Goal: Task Accomplishment & Management: Complete application form

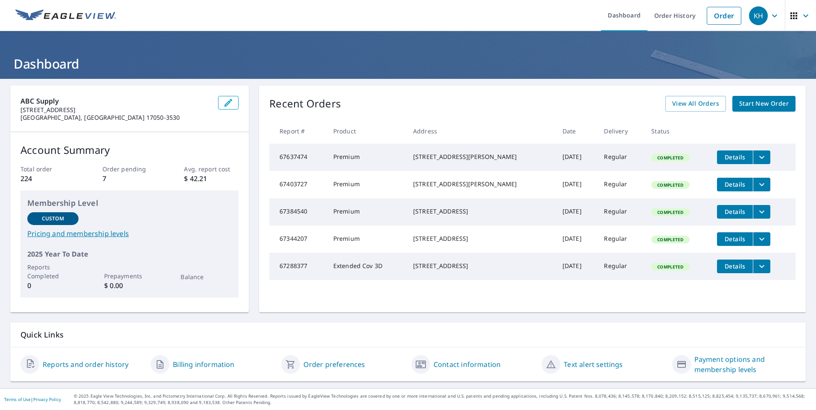
click at [757, 105] on span "Start New Order" at bounding box center [763, 104] width 49 height 11
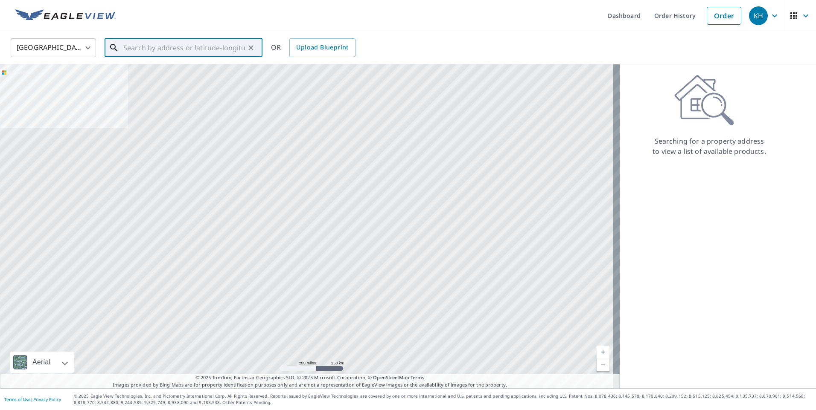
click at [126, 50] on input "text" at bounding box center [184, 48] width 122 height 24
type input "[STREET_ADDRESS]"
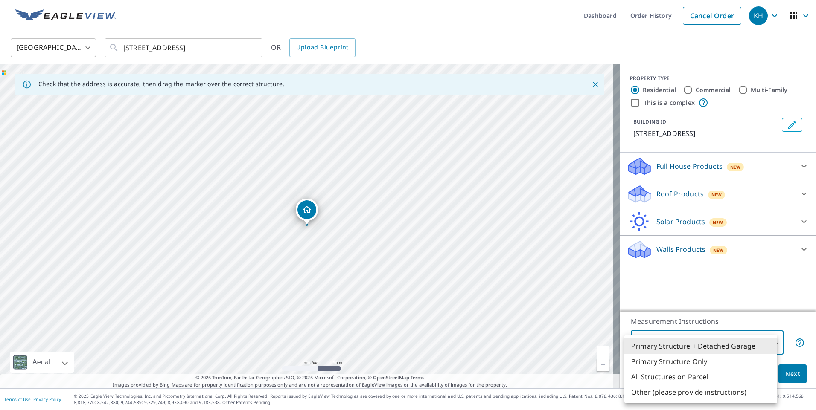
click at [770, 343] on body "KH KH Dashboard Order History Cancel Order KH [GEOGRAPHIC_DATA] [GEOGRAPHIC_DAT…" at bounding box center [408, 205] width 816 height 410
click at [709, 364] on li "Primary Structure Only" at bounding box center [700, 361] width 153 height 15
type input "2"
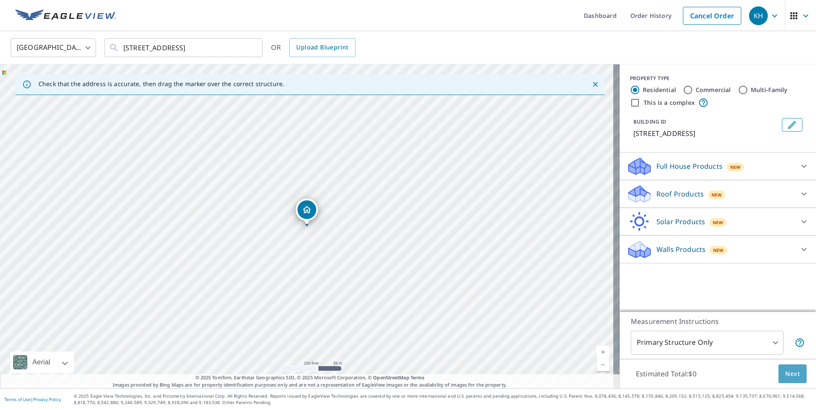
click at [785, 373] on span "Next" at bounding box center [792, 374] width 15 height 11
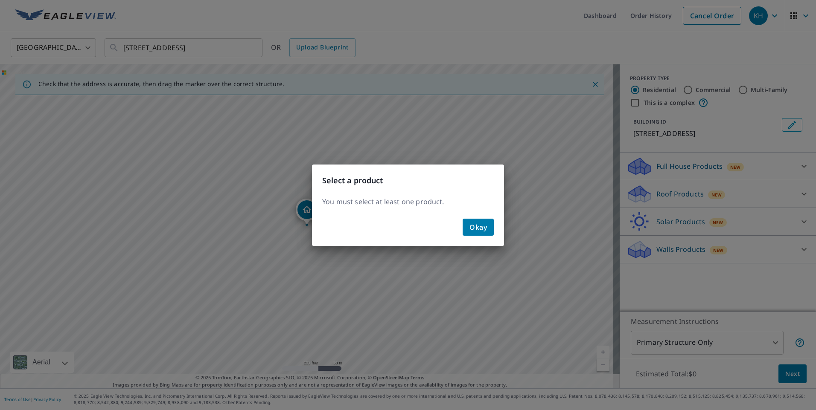
drag, startPoint x: 470, startPoint y: 224, endPoint x: 547, endPoint y: 217, distance: 78.0
click at [470, 224] on span "Okay" at bounding box center [477, 227] width 17 height 12
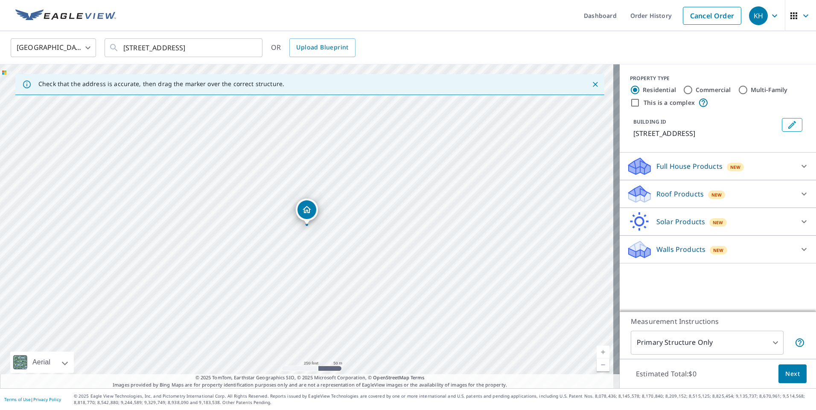
click at [801, 193] on icon at bounding box center [803, 194] width 5 height 3
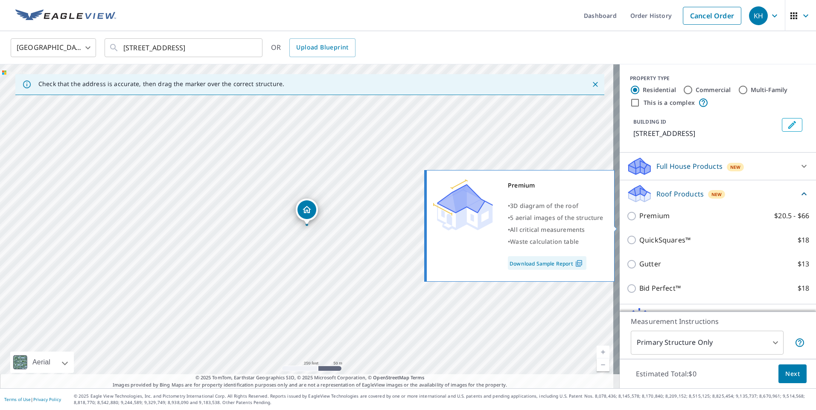
click at [626, 221] on input "Premium $20.5 - $66" at bounding box center [632, 216] width 13 height 10
checkbox input "true"
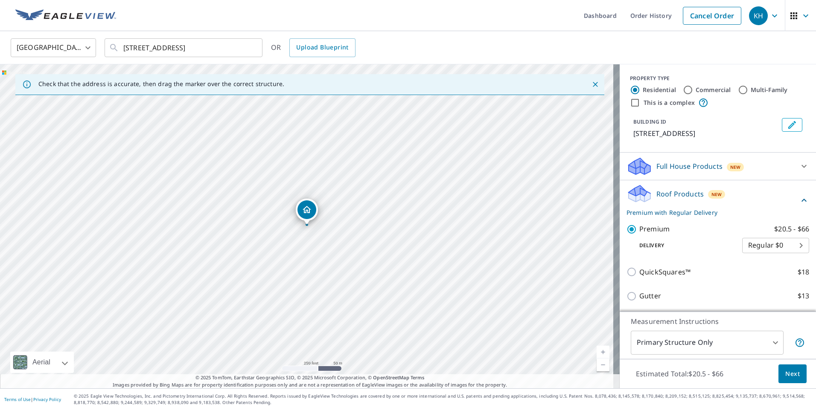
click at [785, 371] on span "Next" at bounding box center [792, 374] width 15 height 11
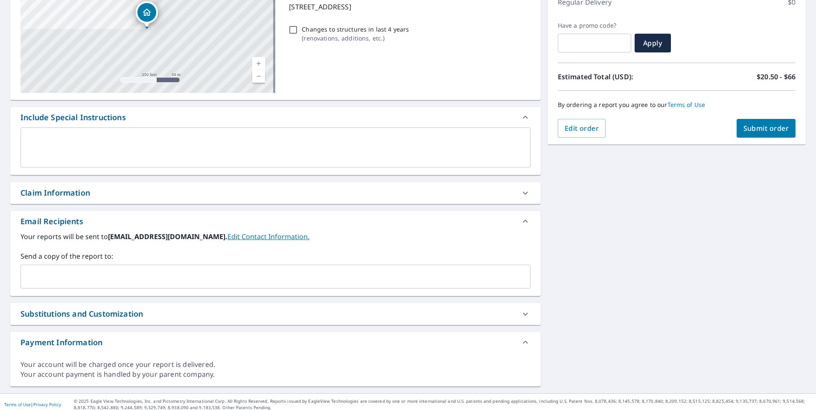
scroll to position [133, 0]
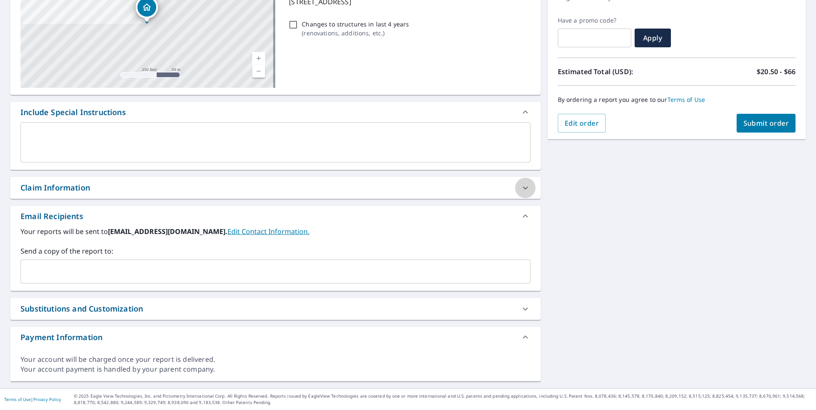
click at [523, 189] on icon at bounding box center [525, 188] width 10 height 10
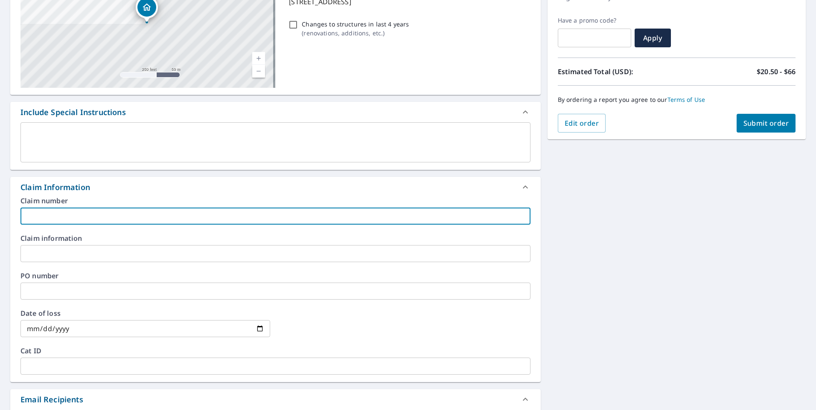
click at [64, 215] on input "text" at bounding box center [275, 216] width 510 height 17
type input "KAYDO"
click at [62, 257] on input "text" at bounding box center [275, 253] width 510 height 17
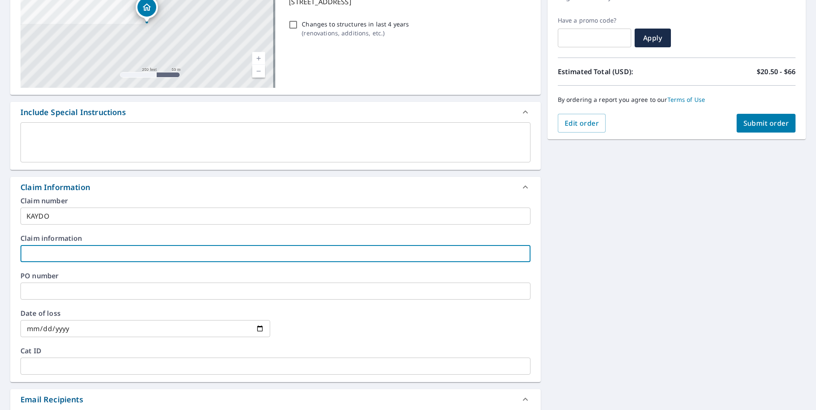
type input "KAYDO"
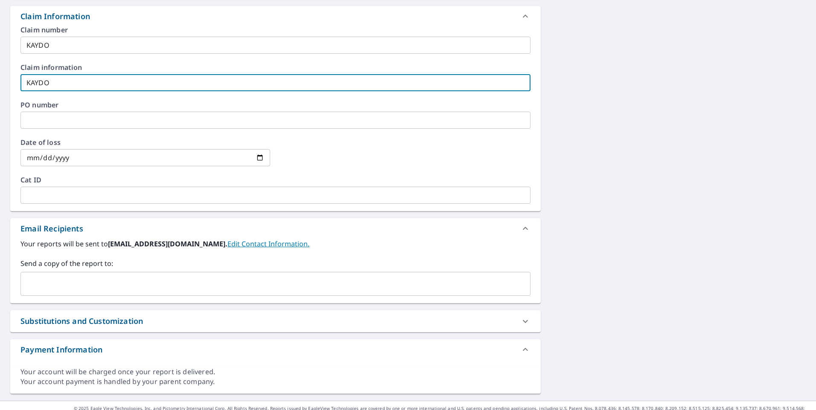
scroll to position [316, 0]
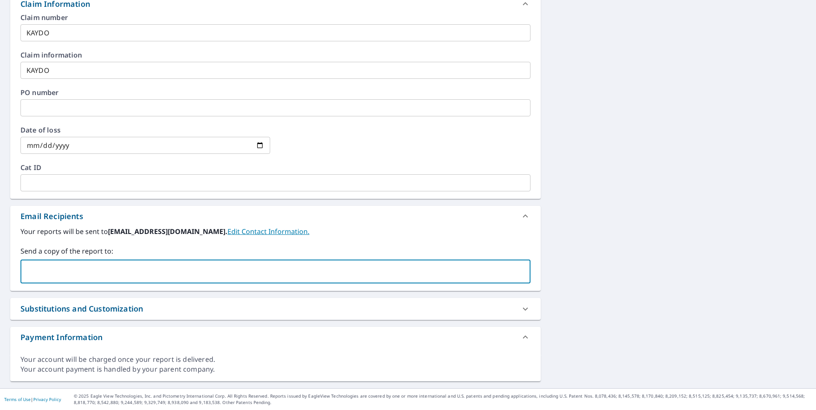
click at [50, 267] on input "text" at bounding box center [268, 272] width 489 height 16
type input "B"
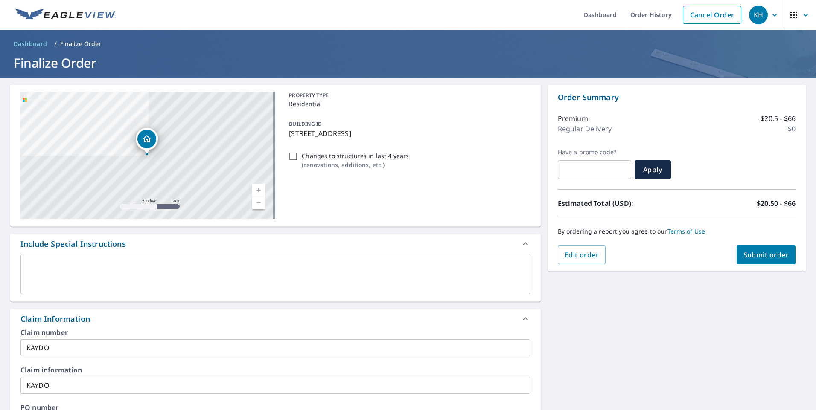
scroll to position [0, 0]
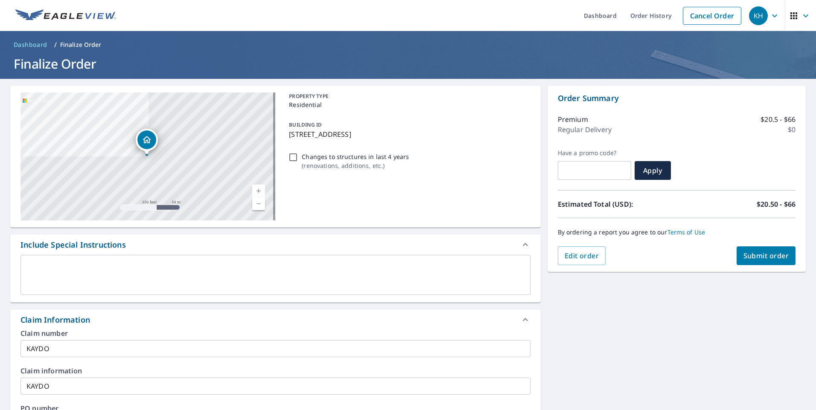
type input "[PERSON_NAME][EMAIL_ADDRESS][PERSON_NAME][DOMAIN_NAME]"
click at [754, 256] on span "Submit order" at bounding box center [766, 255] width 46 height 9
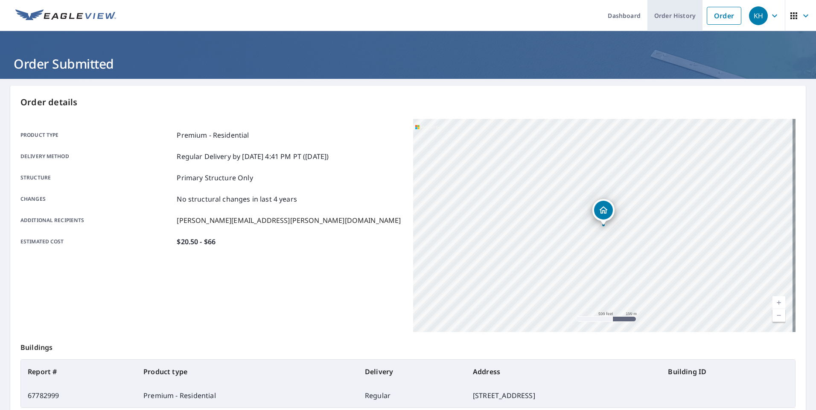
click at [678, 17] on link "Order History" at bounding box center [674, 15] width 55 height 31
